Goal: Task Accomplishment & Management: Use online tool/utility

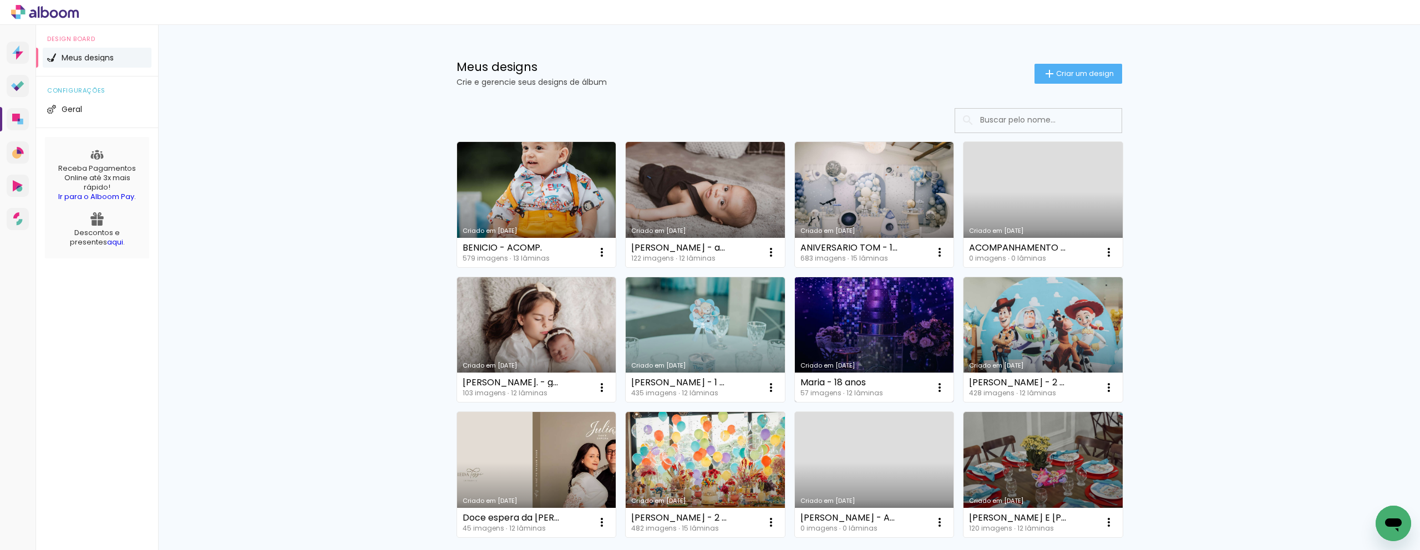
scroll to position [2, 0]
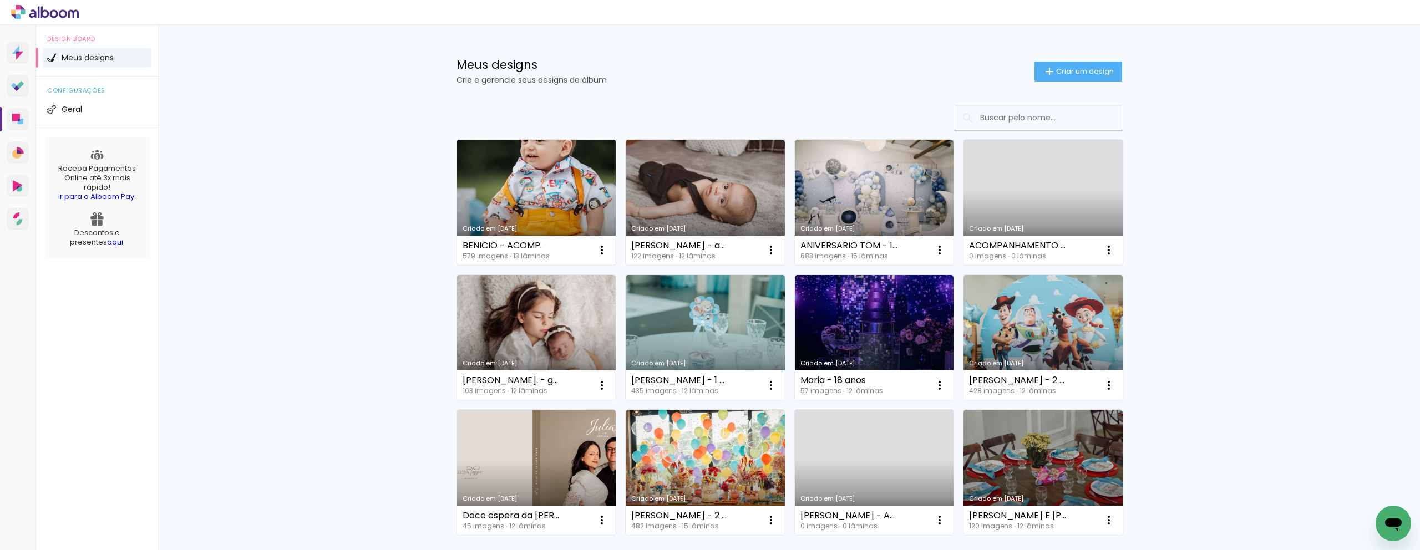
click at [559, 175] on link "Criado em [DATE]" at bounding box center [536, 202] width 159 height 125
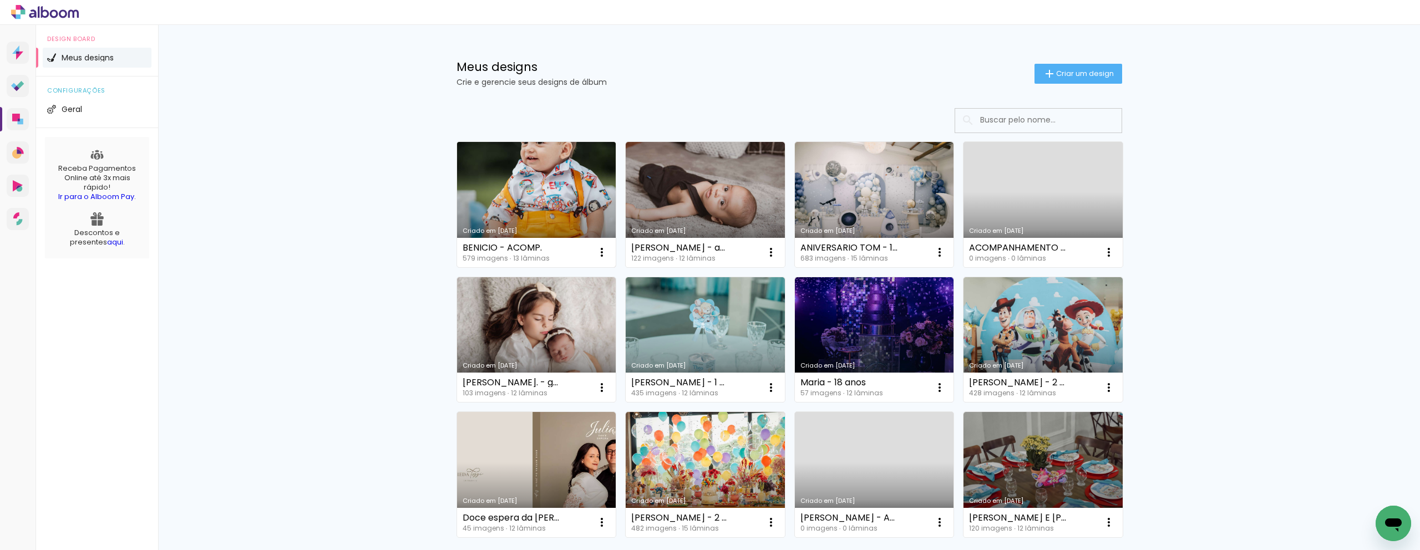
click at [509, 172] on link "Criado em [DATE]" at bounding box center [536, 204] width 159 height 125
click at [537, 198] on link "Criado em [DATE]" at bounding box center [536, 204] width 159 height 125
